Goal: Check status: Check status

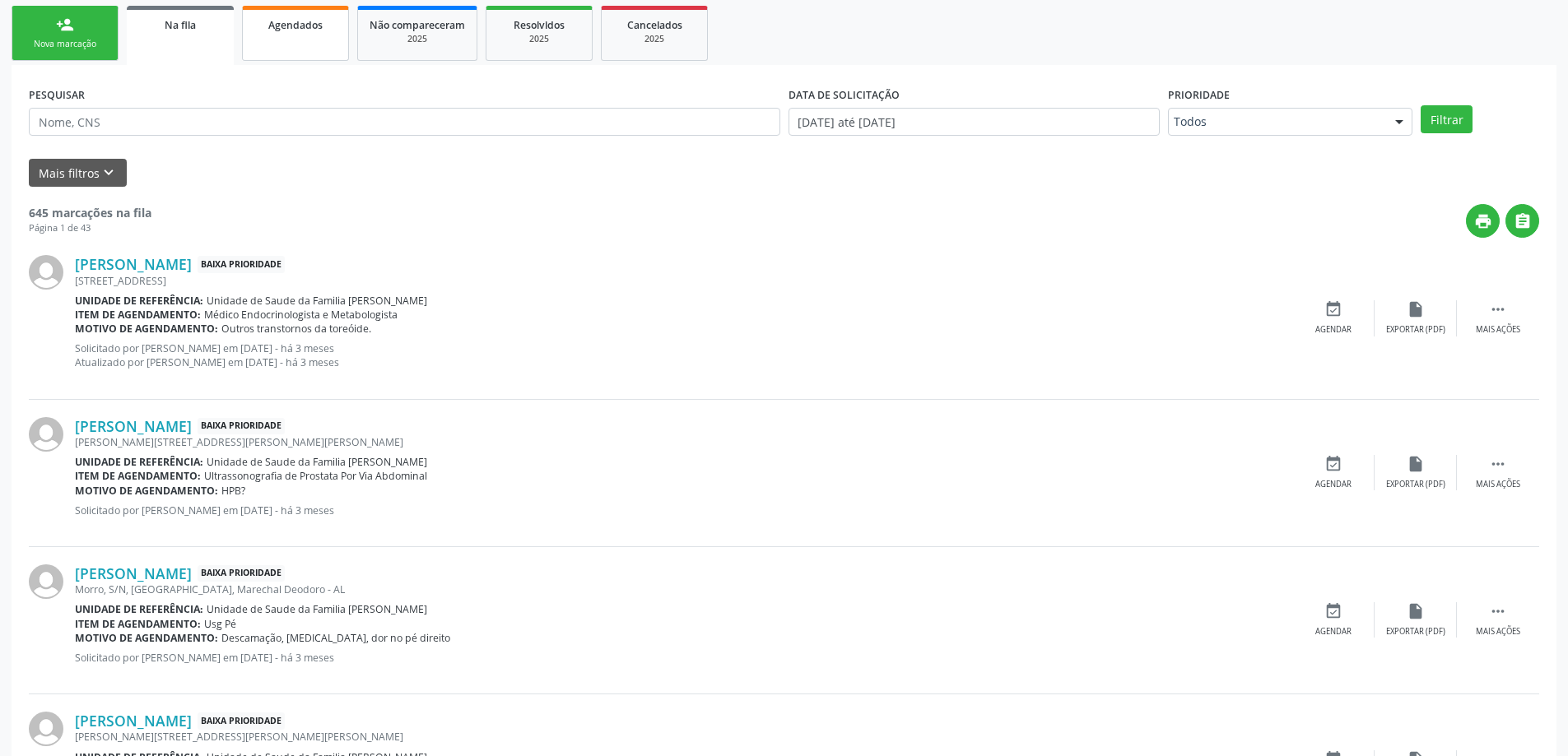
scroll to position [247, 0]
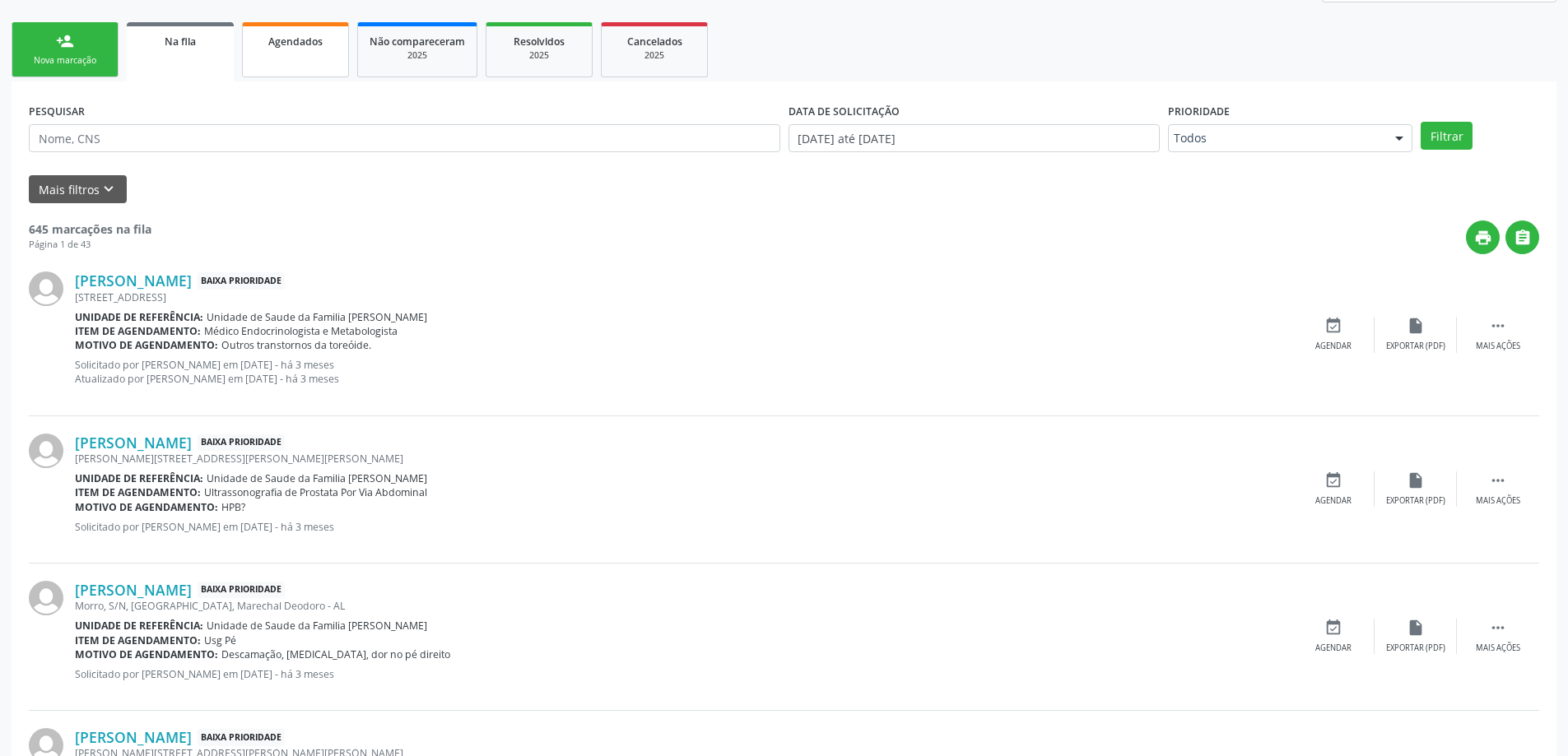
click at [127, 23] on link "Na fila" at bounding box center [180, 52] width 107 height 59
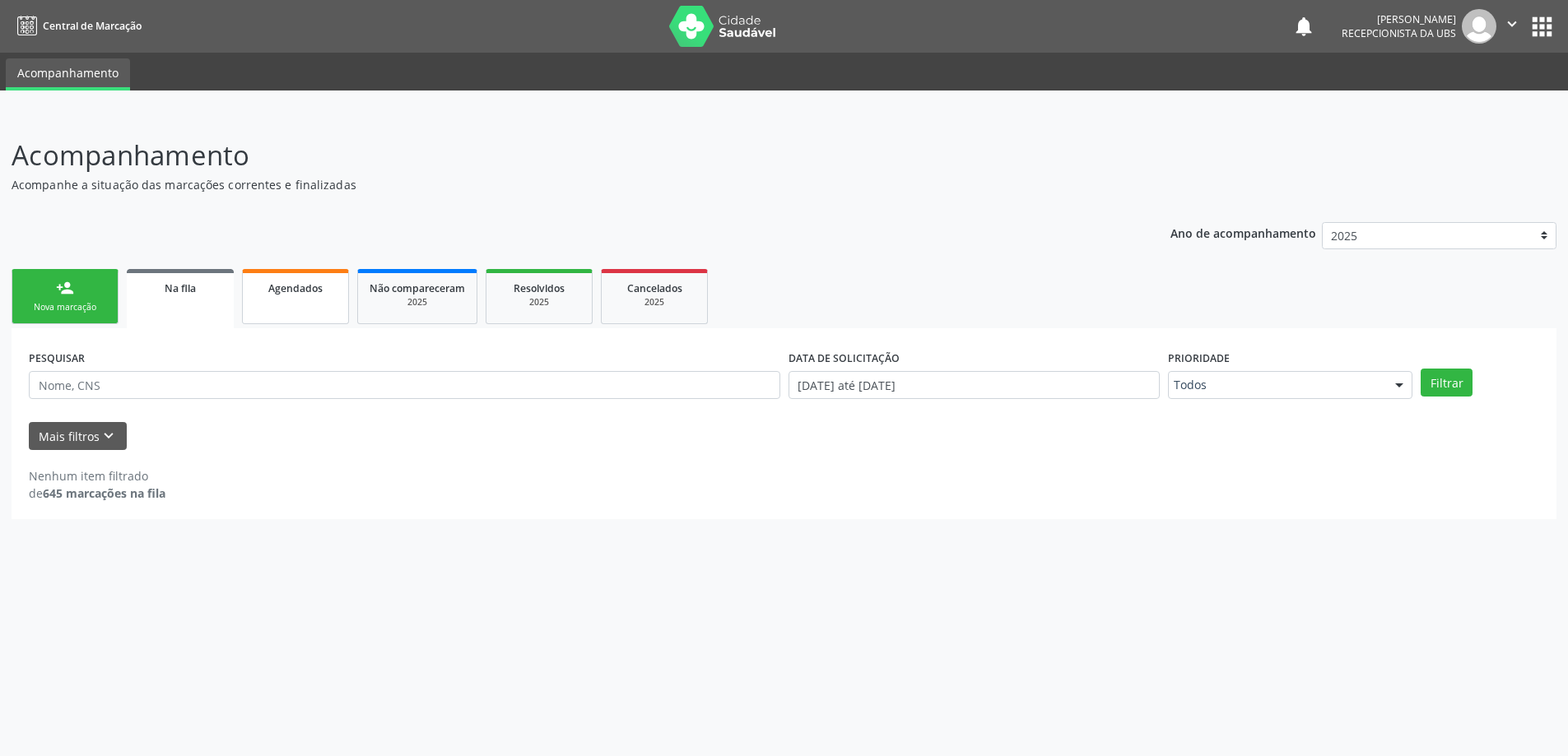
scroll to position [0, 0]
click at [267, 290] on div "Agendados" at bounding box center [295, 288] width 82 height 17
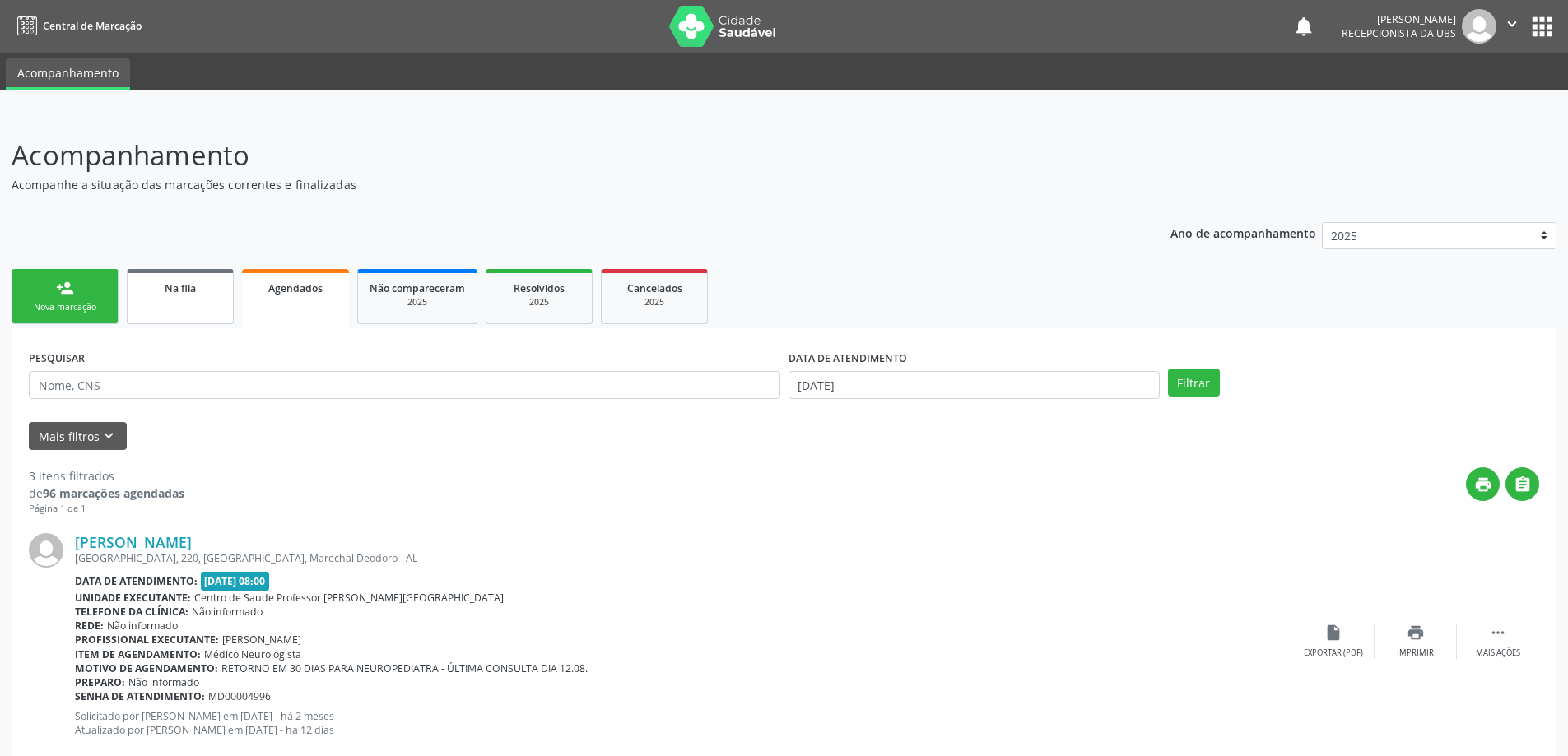
click at [225, 287] on link "Na fila" at bounding box center [180, 297] width 107 height 55
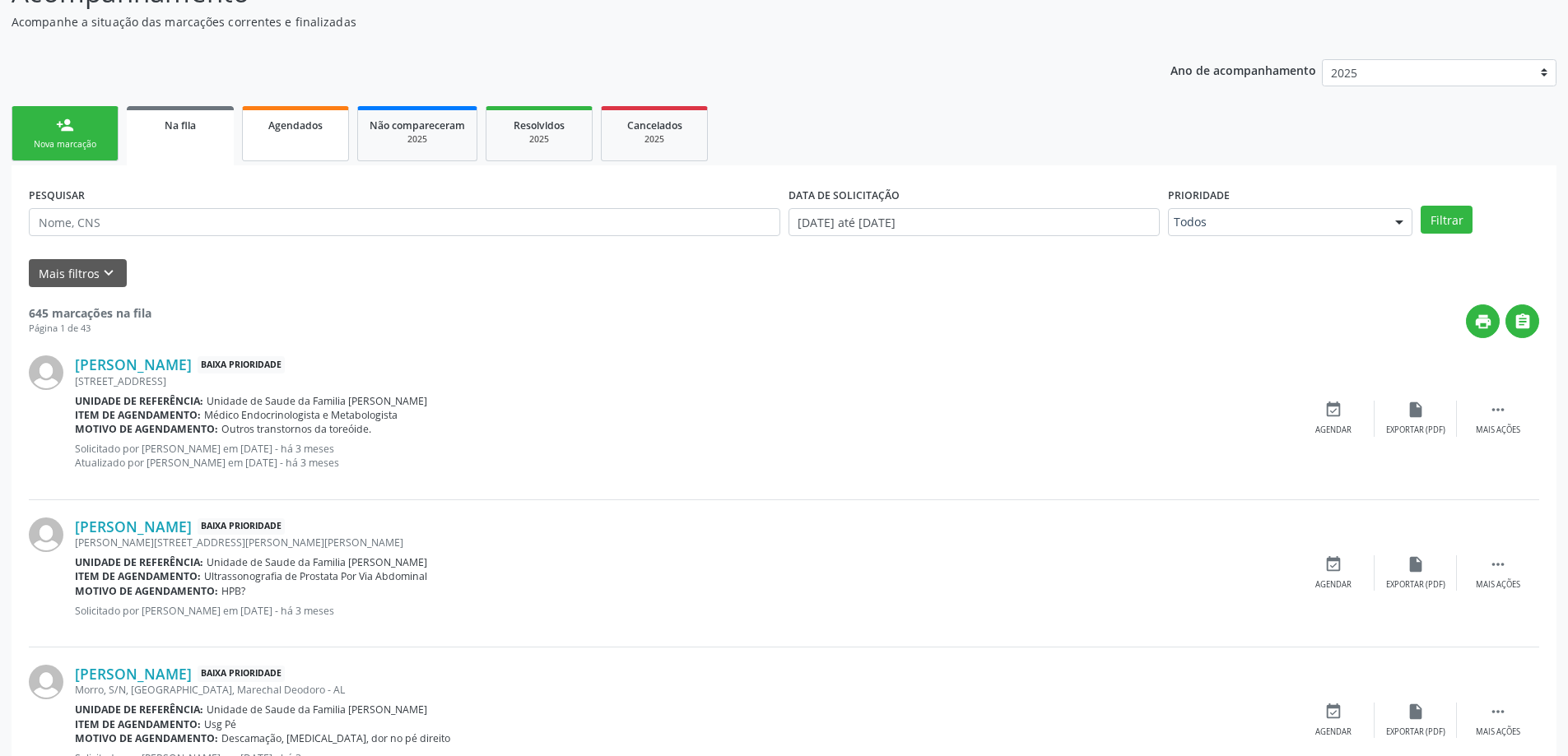
scroll to position [165, 0]
click at [330, 119] on div "Agendados" at bounding box center [295, 123] width 82 height 17
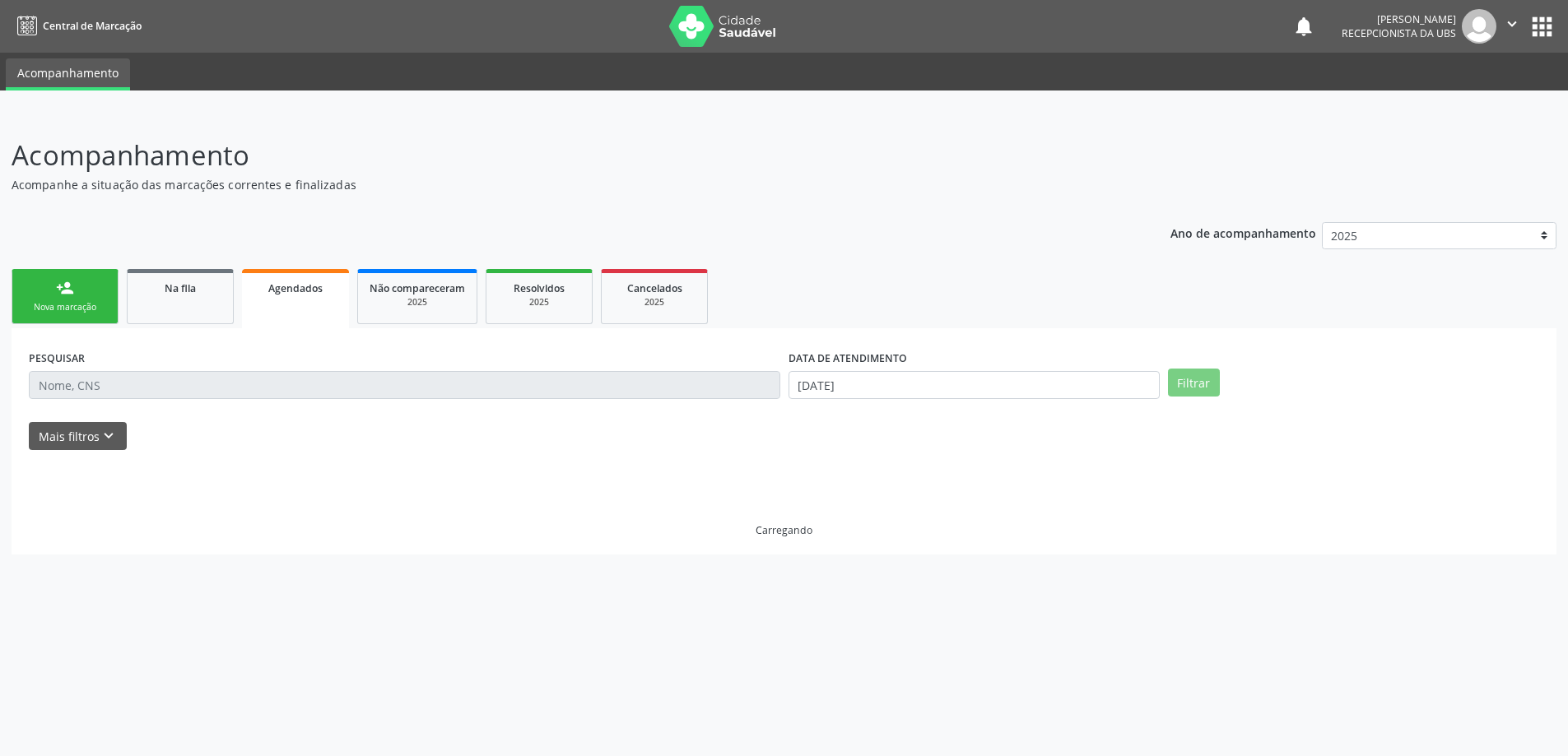
scroll to position [0, 0]
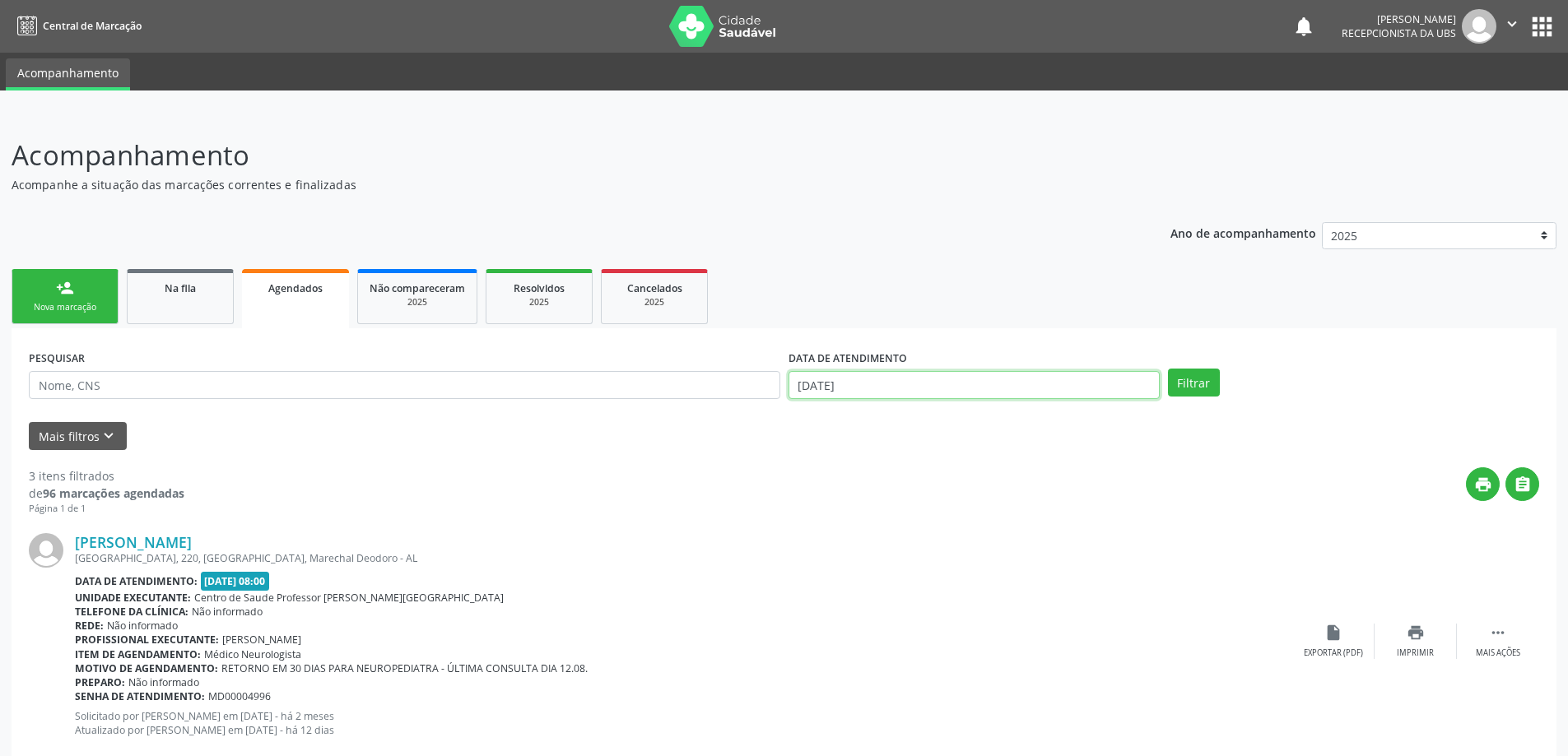
click at [853, 391] on input "[DATE]" at bounding box center [974, 385] width 371 height 28
click at [905, 467] on span "1" at bounding box center [914, 468] width 32 height 32
type input "01/10/2025"
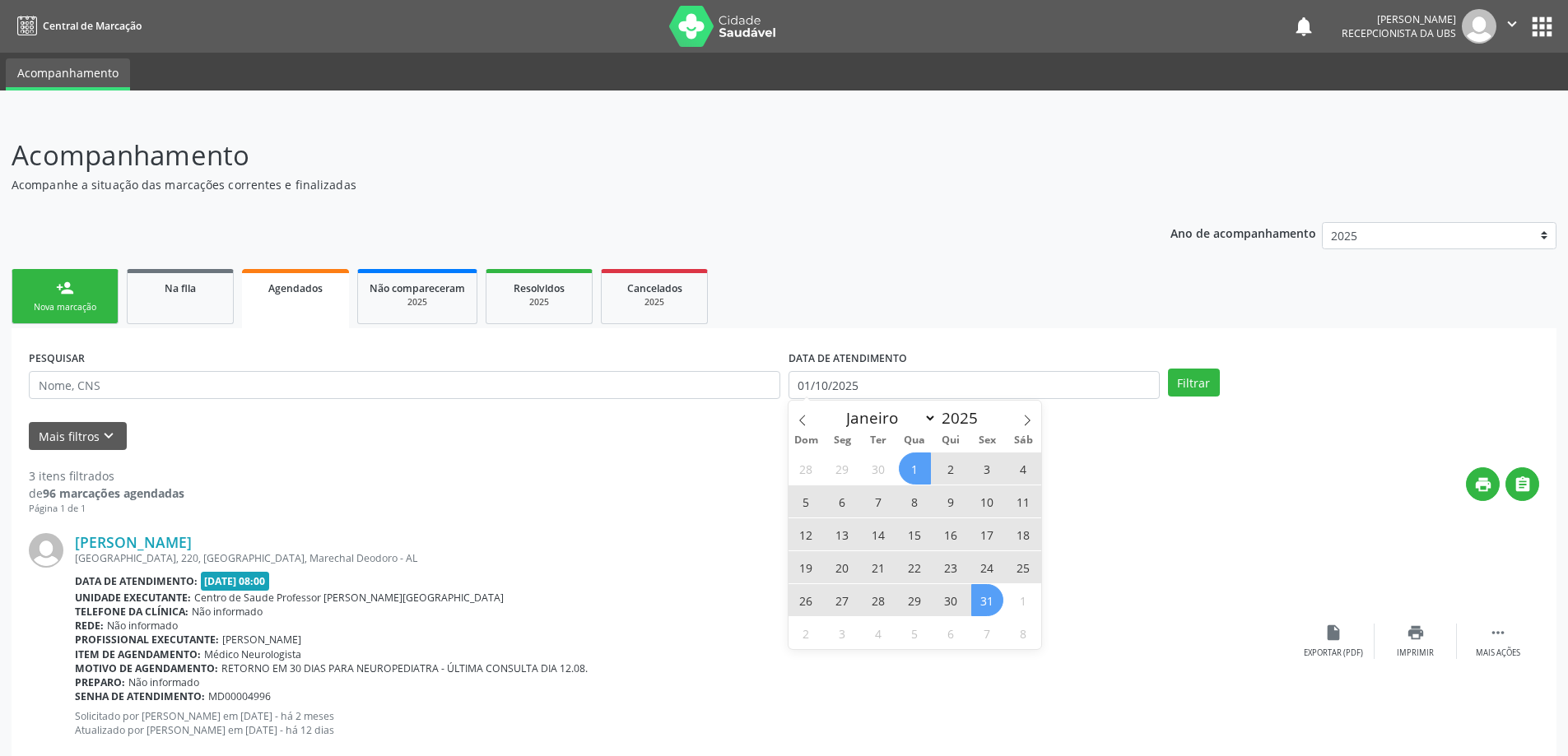
click at [999, 603] on span "31" at bounding box center [987, 600] width 32 height 32
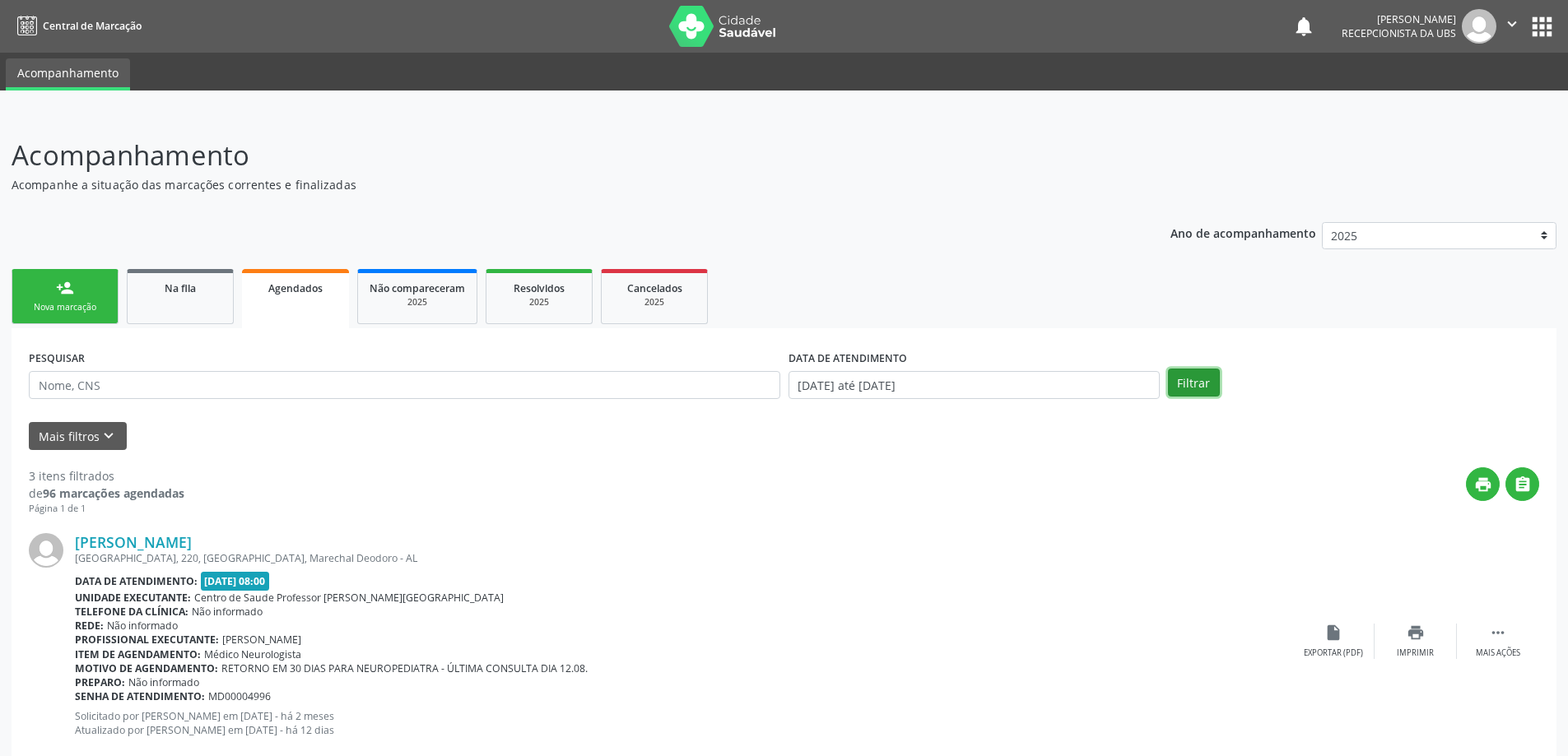
click at [1188, 394] on button "Filtrar" at bounding box center [1193, 382] width 52 height 28
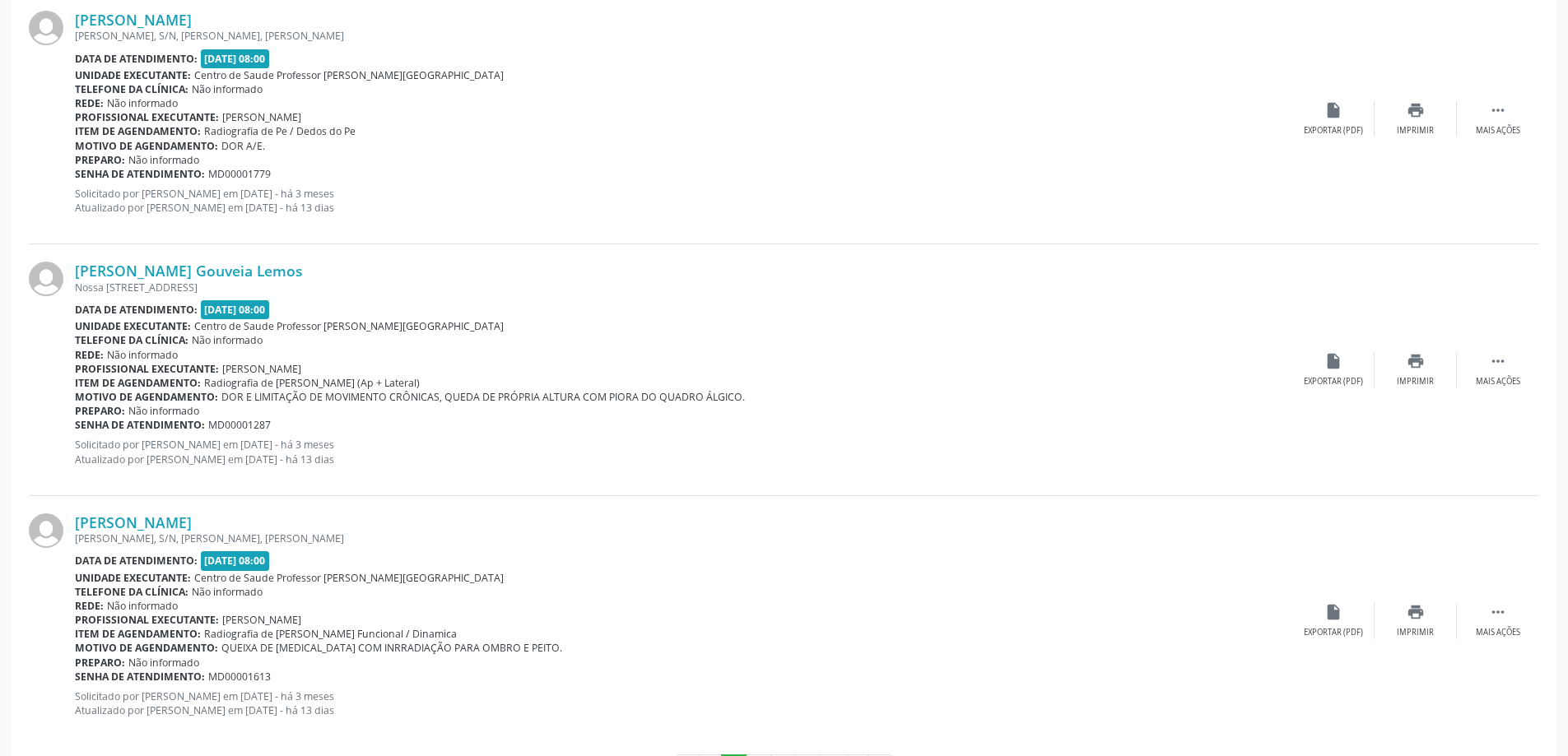
scroll to position [3604, 0]
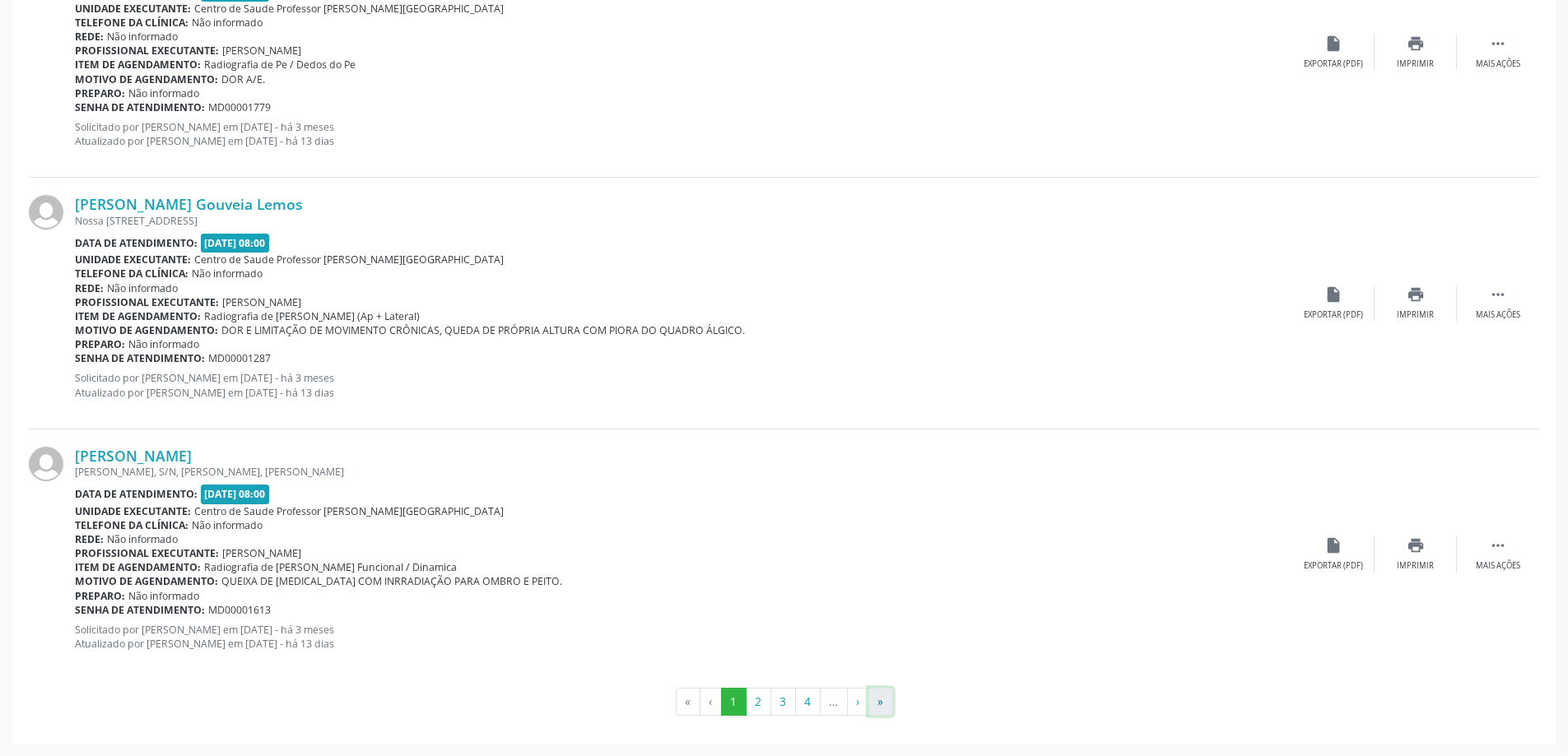
click at [877, 697] on button "»" at bounding box center [880, 701] width 24 height 28
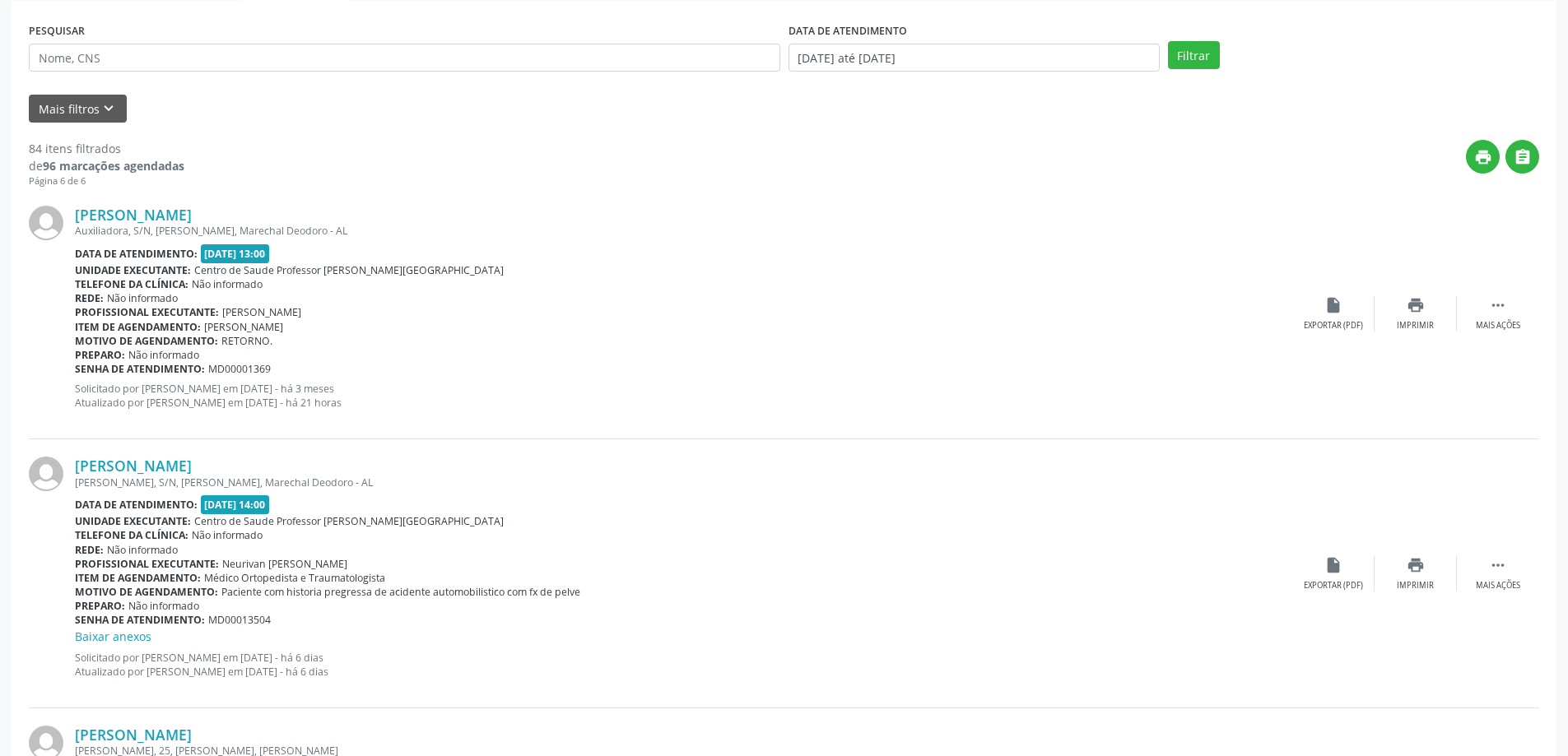
scroll to position [329, 0]
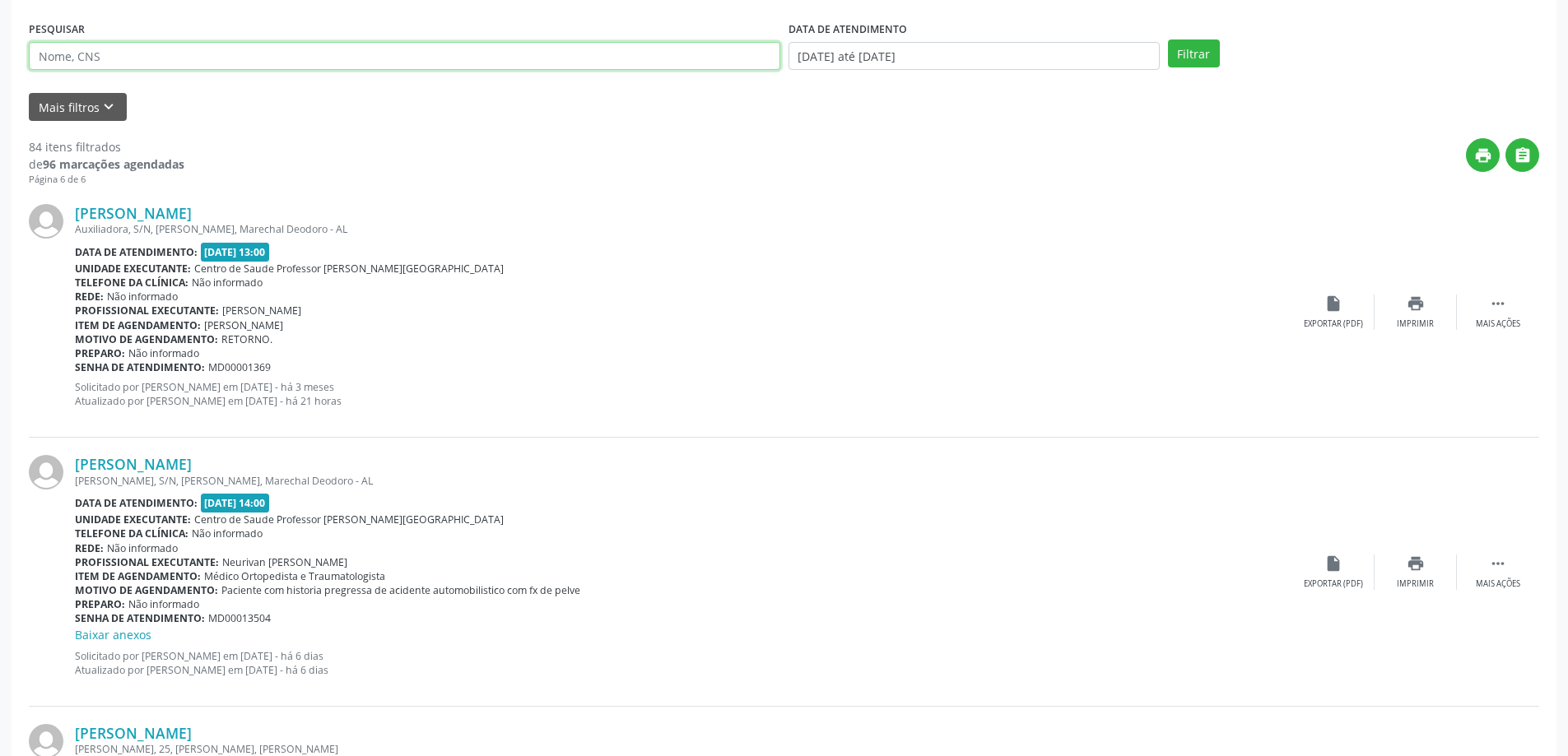
click at [340, 48] on input "text" at bounding box center [404, 55] width 751 height 28
click at [1167, 40] on button "Filtrar" at bounding box center [1193, 54] width 52 height 28
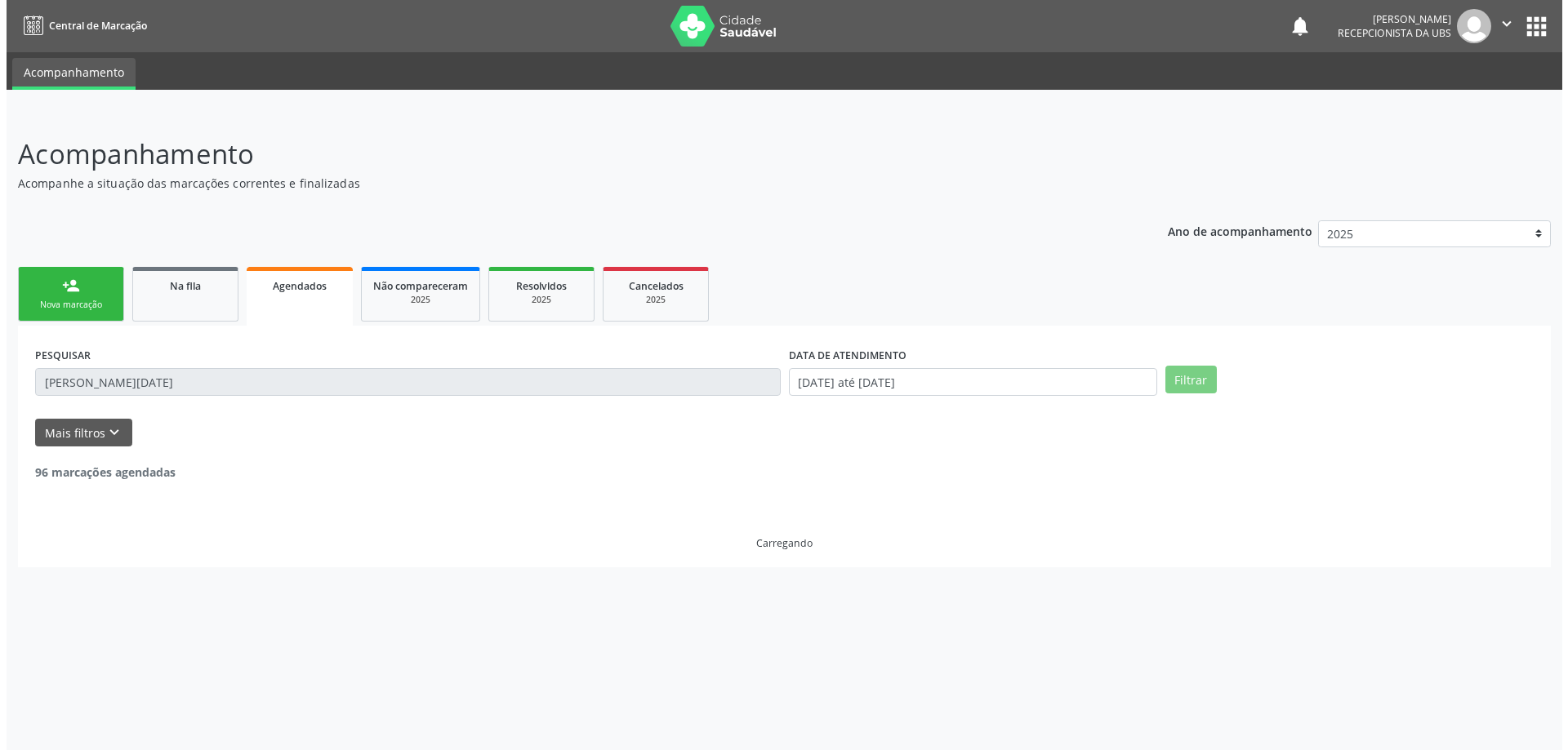
scroll to position [0, 0]
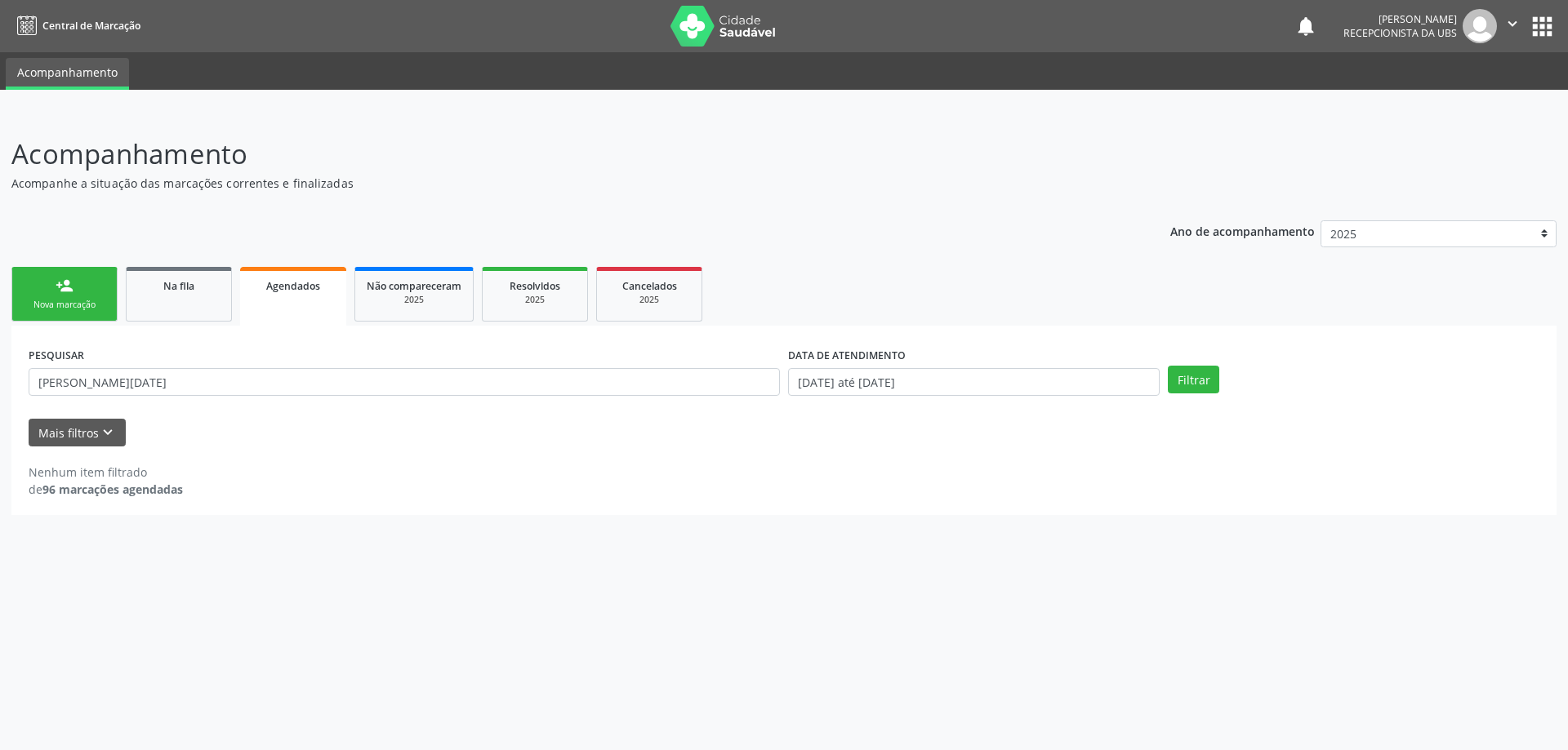
click at [434, 397] on div "PESQUISAR [PERSON_NAME][DATE]" at bounding box center [404, 375] width 759 height 64
click at [434, 395] on input "[PERSON_NAME][DATE]" at bounding box center [404, 382] width 751 height 28
type input "v"
